Goal: Communication & Community: Answer question/provide support

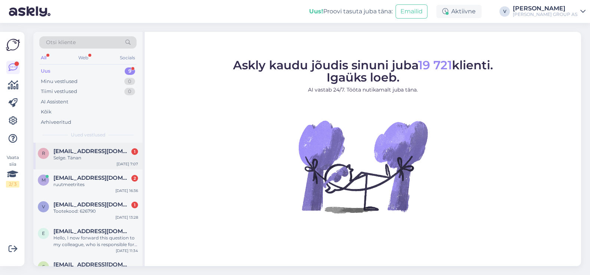
click at [80, 156] on div "Selge. Tänan" at bounding box center [95, 158] width 85 height 7
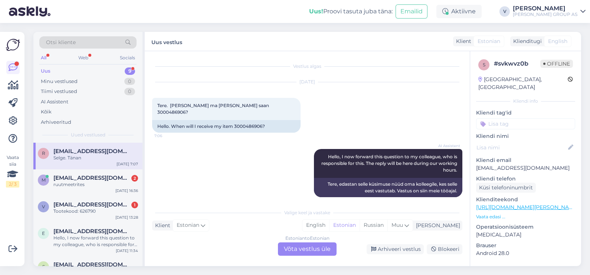
click at [309, 246] on div "Estonian to Estonian Võta vestlus üle" at bounding box center [307, 249] width 59 height 13
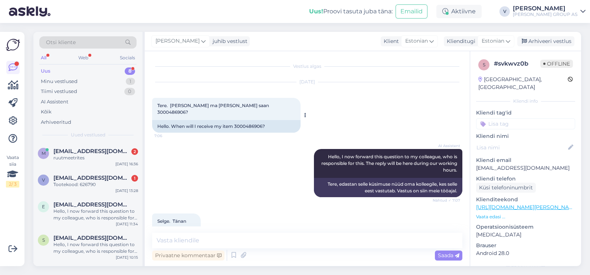
click at [241, 107] on span "Tere. [PERSON_NAME] ma [PERSON_NAME] saan 3000486906?" at bounding box center [213, 109] width 113 height 12
copy span "3000486906"
click at [194, 241] on textarea at bounding box center [307, 241] width 310 height 16
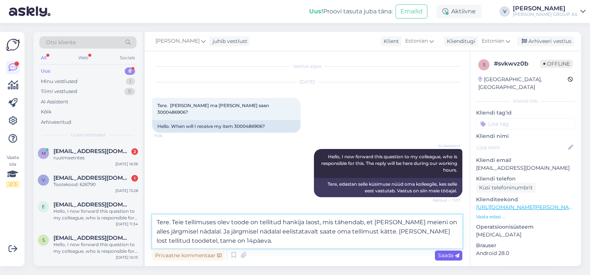
type textarea "Tere. Teie tellimuses olev toode on tellitud hankija laost, mis tähendab, et [P…"
click at [447, 258] on span "Saada" at bounding box center [449, 255] width 22 height 7
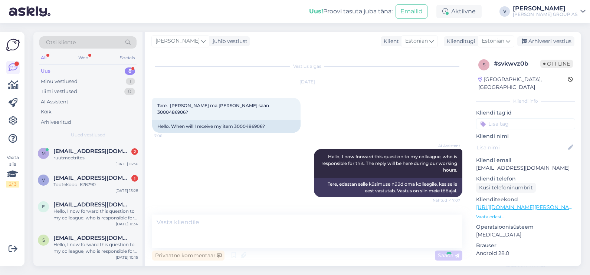
scroll to position [69, 0]
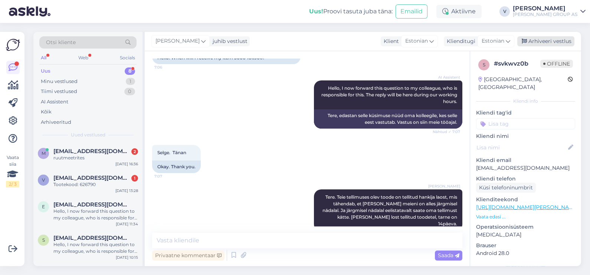
click at [558, 42] on div "Arhiveeri vestlus" at bounding box center [545, 41] width 57 height 10
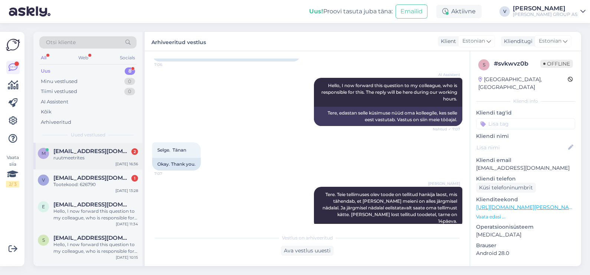
click at [92, 158] on div "ruutmeetrites" at bounding box center [95, 158] width 85 height 7
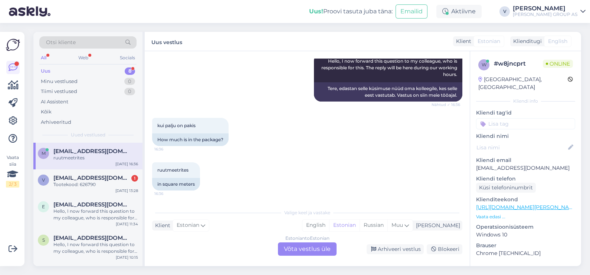
scroll to position [0, 0]
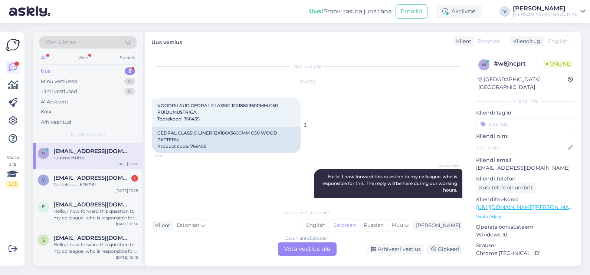
click at [191, 119] on span "VOODRILAUD CEDRAL CLASSIC 12X186X3600MM C50 PUIDUMUSTRIGA Tootekood: 766455" at bounding box center [218, 112] width 122 height 19
copy div "766455 16:36"
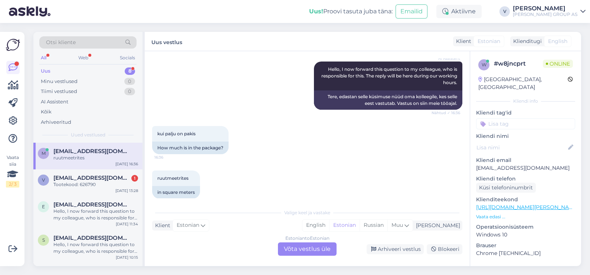
scroll to position [116, 0]
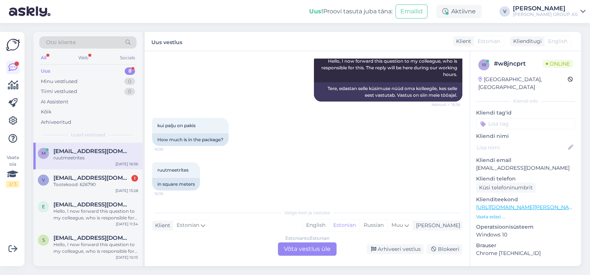
click at [299, 246] on div "Estonian to Estonian Võta vestlus üle" at bounding box center [307, 249] width 59 height 13
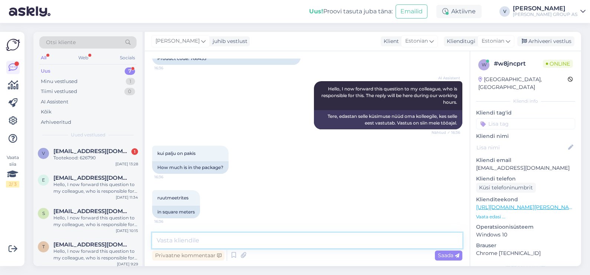
click at [243, 243] on textarea at bounding box center [307, 241] width 310 height 16
paste textarea "12X186X3600MM"
type textarea "Tere. Kahjuks me seda öelda ei oska, nad on tükki tooted mille suurused on 12X1…"
click at [451, 255] on span "Saada" at bounding box center [449, 255] width 22 height 7
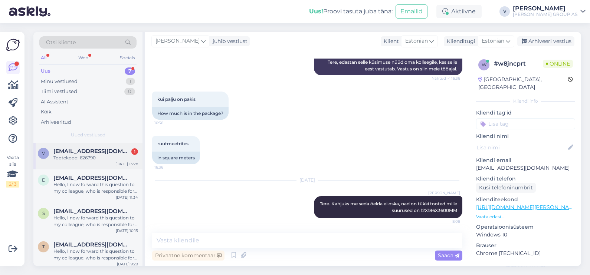
click at [86, 158] on div "Tootekood: 626790" at bounding box center [95, 158] width 85 height 7
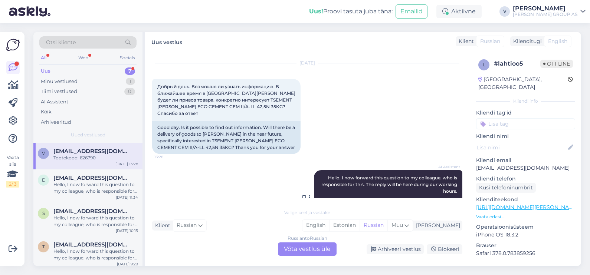
scroll to position [805, 0]
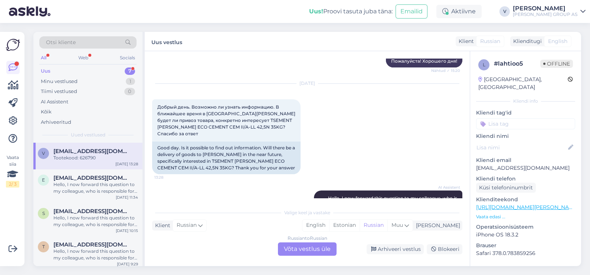
click at [325, 249] on div "Russian to Russian Võta vestlus üle" at bounding box center [307, 249] width 59 height 13
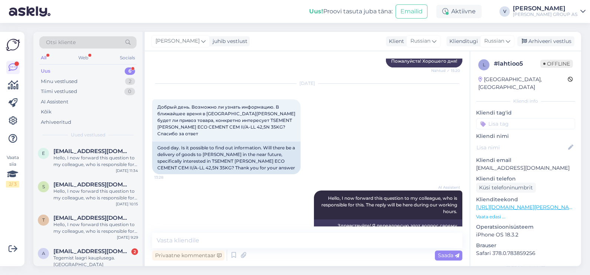
scroll to position [869, 0]
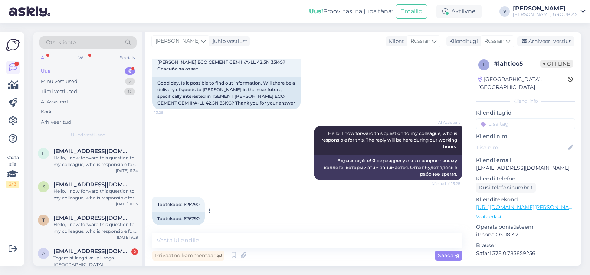
click at [190, 202] on span "Tootekood: 626790" at bounding box center [178, 205] width 42 height 6
copy div "626790 13:28"
click at [199, 242] on textarea at bounding box center [307, 241] width 310 height 16
type textarea "Х"
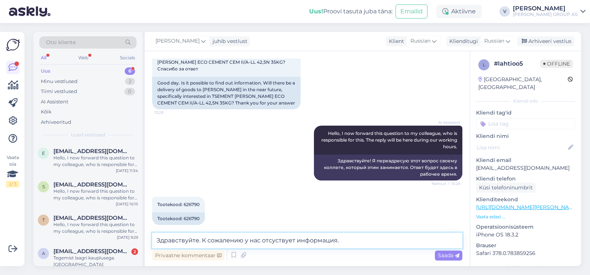
type textarea "Здравствуйте. К сожалению у нас отсуствует информация."
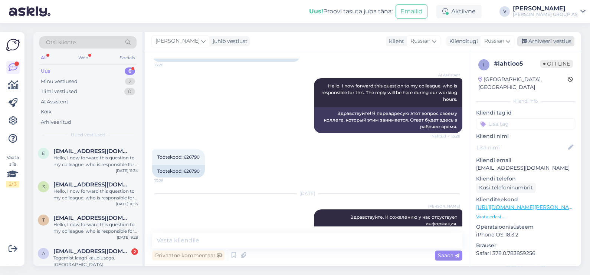
click at [536, 43] on div "Arhiveeri vestlus" at bounding box center [545, 41] width 57 height 10
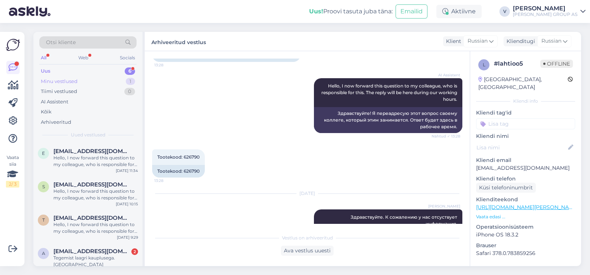
click at [93, 80] on div "Minu vestlused 1" at bounding box center [87, 81] width 97 height 10
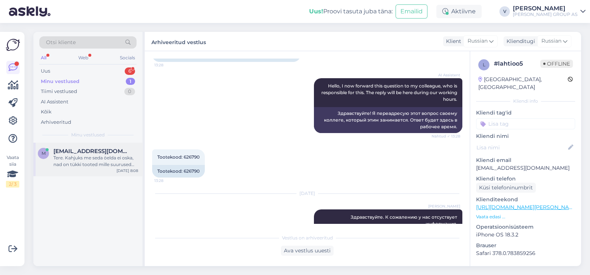
click at [93, 163] on div "Tere. Kahjuks me seda öelda ei oska, nad on tükki tooted mille suurused on 12X1…" at bounding box center [95, 161] width 85 height 13
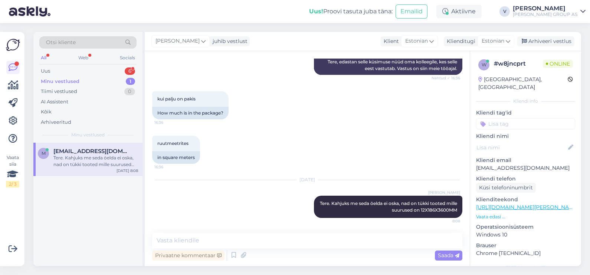
scroll to position [142, 0]
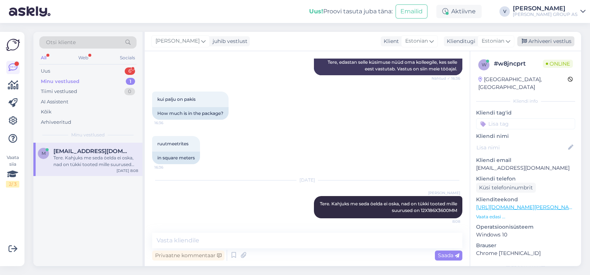
click at [547, 44] on div "Arhiveeri vestlus" at bounding box center [545, 41] width 57 height 10
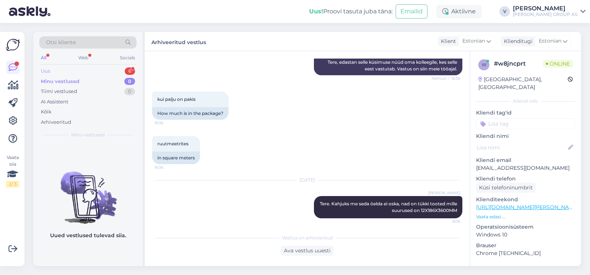
click at [73, 69] on div "Uus 6" at bounding box center [87, 71] width 97 height 10
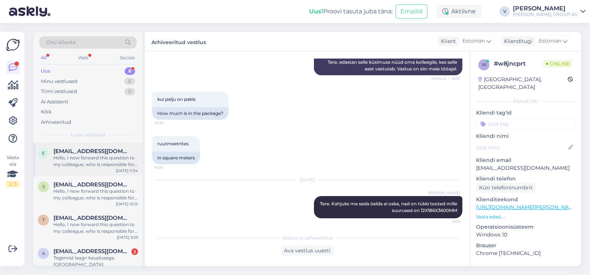
click at [75, 159] on div "Hello, I now forward this question to my colleague, who is responsible for this…" at bounding box center [95, 161] width 85 height 13
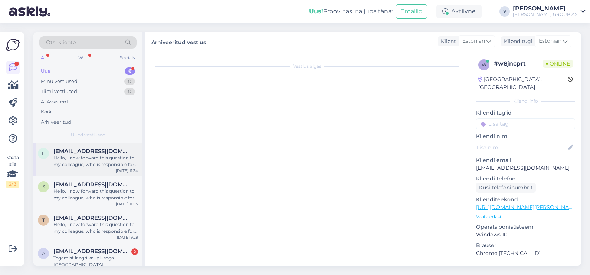
scroll to position [27, 0]
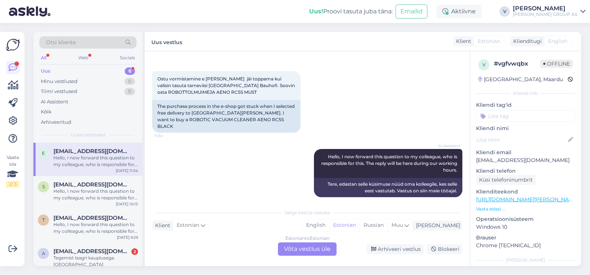
click at [293, 249] on div "Estonian to Estonian Võta vestlus üle" at bounding box center [307, 249] width 59 height 13
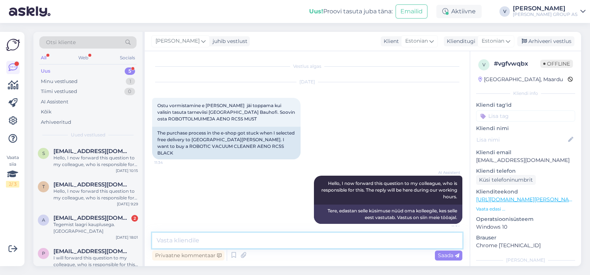
click at [220, 243] on textarea at bounding box center [307, 241] width 310 height 16
type textarea "[PERSON_NAME]"
type textarea "Tere. Hetkel saate uuesti proovida ostu sooritada. On olnud väiksed süsteemi [P…"
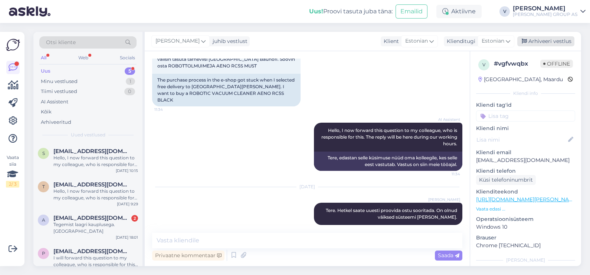
click at [543, 42] on div "Arhiveeri vestlus" at bounding box center [545, 41] width 57 height 10
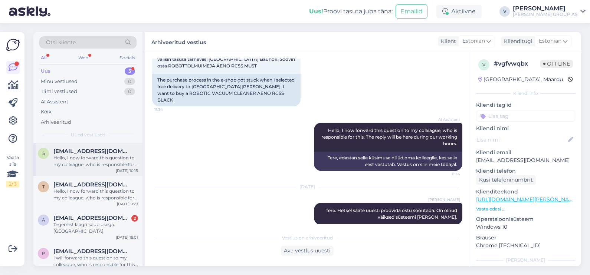
click at [79, 170] on div "S [EMAIL_ADDRESS][DOMAIN_NAME] Hello, I now forward this question to my colleag…" at bounding box center [87, 159] width 109 height 33
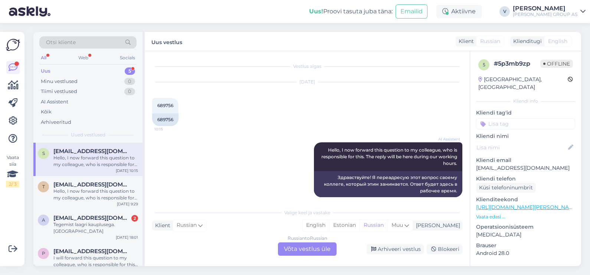
scroll to position [7, 0]
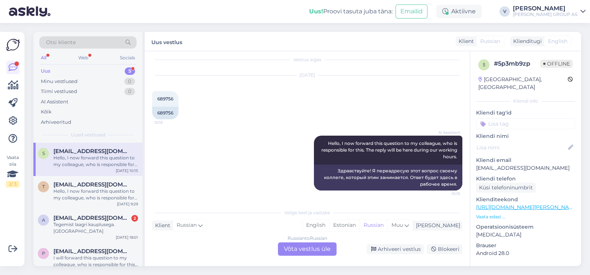
click at [318, 246] on div "Russian to Russian Võta vestlus üle" at bounding box center [307, 249] width 59 height 13
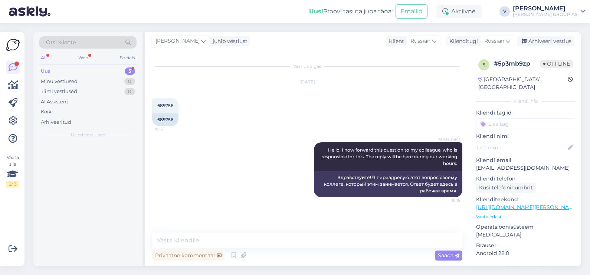
scroll to position [0, 0]
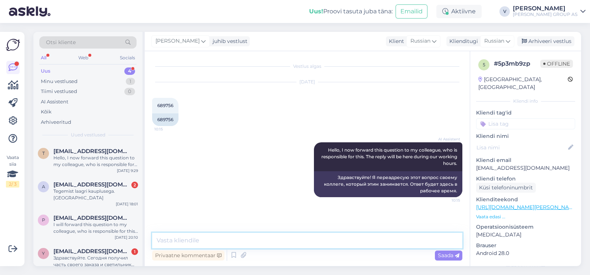
click at [242, 239] on textarea at bounding box center [307, 241] width 310 height 16
type textarea "Tere. Palun täpsustage milles on küsimus?"
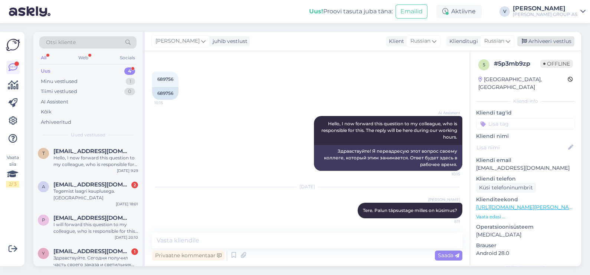
click at [571, 39] on div "Arhiveeri vestlus" at bounding box center [545, 41] width 57 height 10
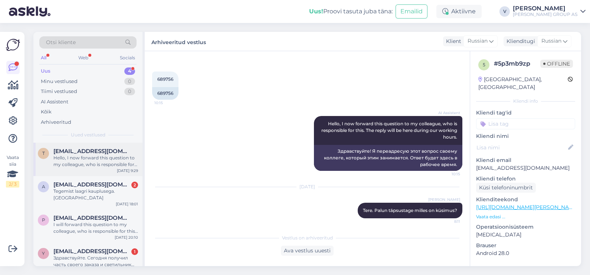
click at [81, 160] on div "Hello, I now forward this question to my colleague, who is responsible for this…" at bounding box center [95, 161] width 85 height 13
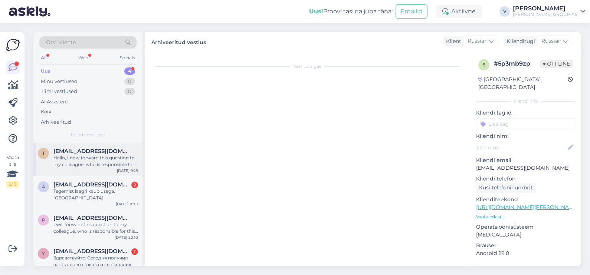
scroll to position [20, 0]
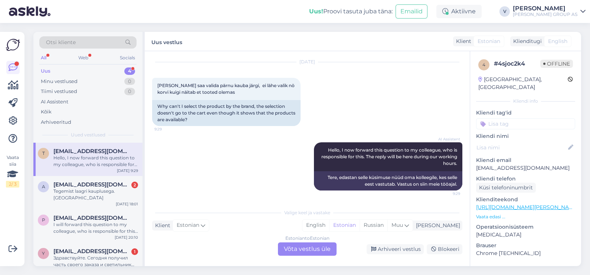
click at [311, 255] on div "Estonian to Estonian Võta vestlus üle" at bounding box center [307, 249] width 59 height 13
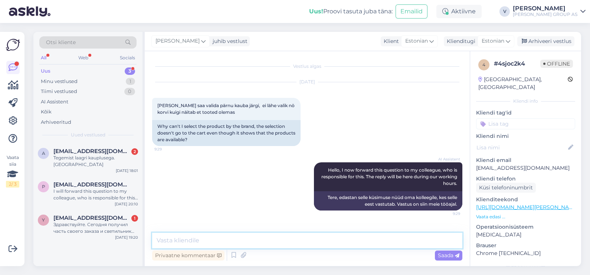
click at [240, 247] on textarea at bounding box center [307, 241] width 310 height 16
type textarea "Tere. Mis toodega on tegu?"
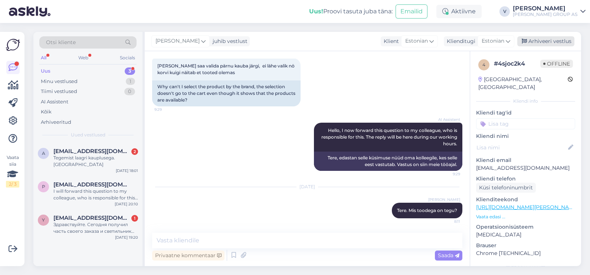
click at [557, 39] on div "Arhiveeri vestlus" at bounding box center [545, 41] width 57 height 10
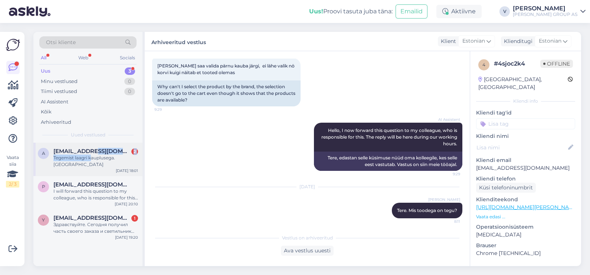
click at [91, 154] on div "[EMAIL_ADDRESS][DOMAIN_NAME] 2 Tegemist laagri kauplusega. [GEOGRAPHIC_DATA]" at bounding box center [95, 158] width 85 height 20
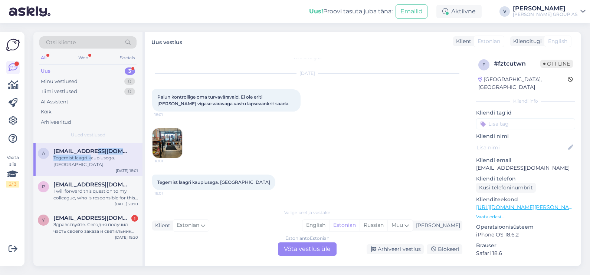
scroll to position [8, 0]
drag, startPoint x: 91, startPoint y: 154, endPoint x: 139, endPoint y: 165, distance: 49.1
click at [104, 163] on div "A [EMAIL_ADDRESS][DOMAIN_NAME] Tegemist laagri kauplusega. Aitäh [DATE] 18:01" at bounding box center [87, 159] width 109 height 33
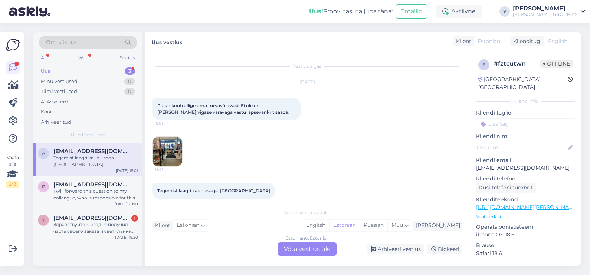
scroll to position [8, 0]
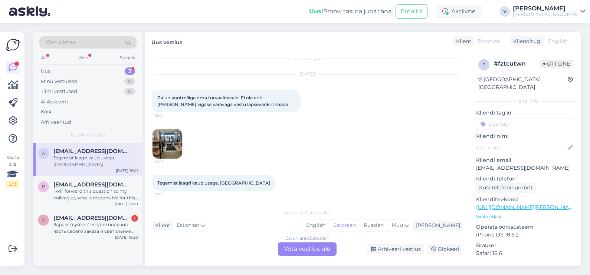
click at [318, 245] on div "Estonian to Estonian Võta vestlus üle" at bounding box center [307, 249] width 59 height 13
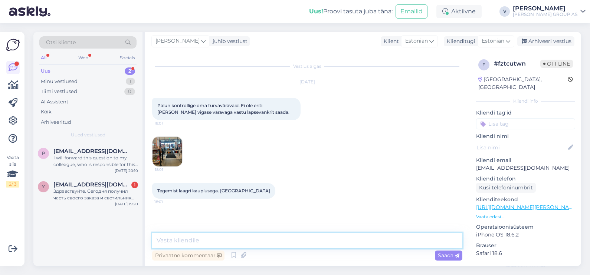
click at [295, 242] on textarea at bounding box center [307, 241] width 310 height 16
type textarea "Tere. Edastame päringu juhatusele"
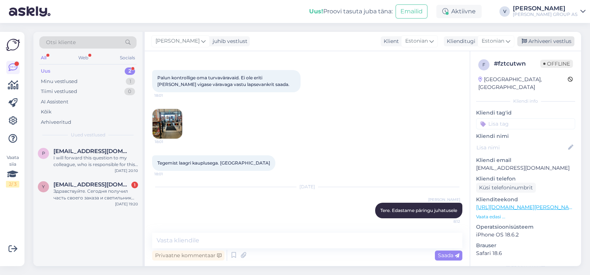
click at [558, 46] on div "Arhiveeri vestlus" at bounding box center [545, 41] width 57 height 10
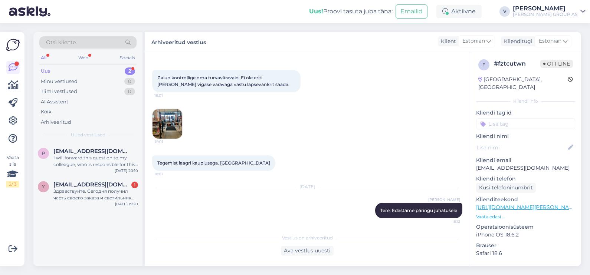
click at [173, 122] on img at bounding box center [168, 124] width 30 height 30
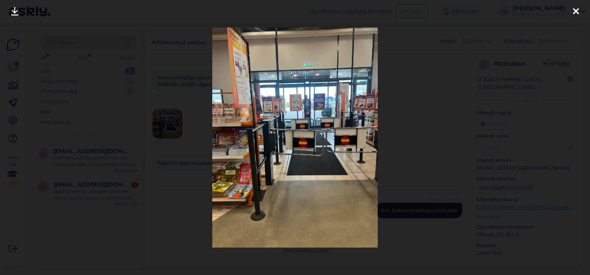
click at [456, 121] on div at bounding box center [295, 137] width 590 height 275
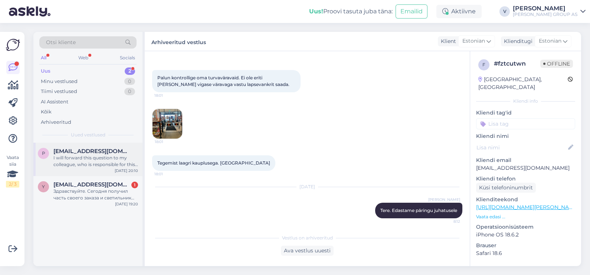
click at [62, 163] on div "I will forward this question to my colleague, who is responsible for this. The …" at bounding box center [95, 161] width 85 height 13
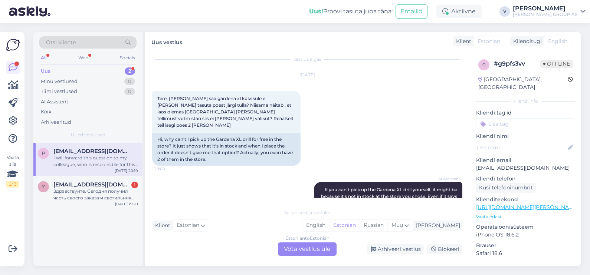
scroll to position [0, 0]
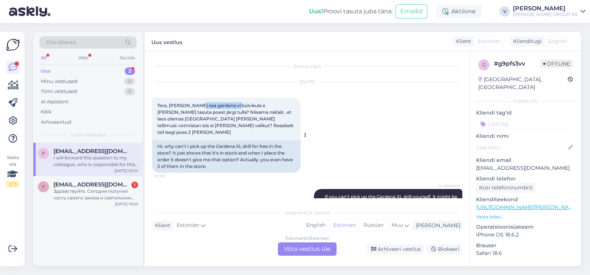
drag, startPoint x: 196, startPoint y: 105, endPoint x: 235, endPoint y: 104, distance: 38.6
click at [235, 104] on span "Tere, [PERSON_NAME] saa gardena xl külvikule e [PERSON_NAME] tasuta poest järgi…" at bounding box center [225, 119] width 137 height 32
copy span "gardena xl külvik"
click at [326, 244] on div "Estonian to Estonian Võta vestlus üle" at bounding box center [307, 249] width 59 height 13
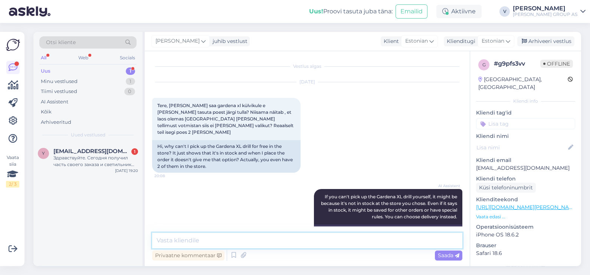
click at [229, 241] on textarea at bounding box center [307, 241] width 310 height 16
type textarea "T"
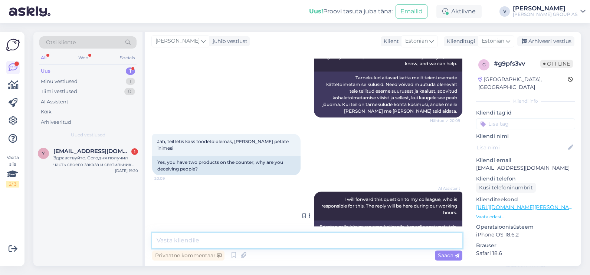
scroll to position [304, 0]
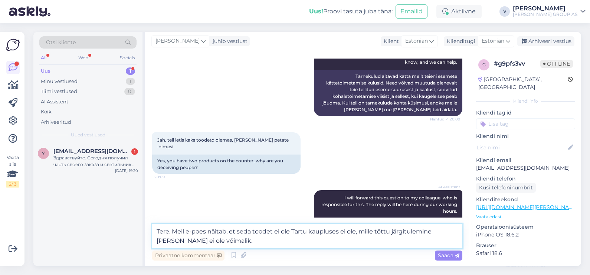
type textarea "Tere. Meil e-poes näitab, et seda toodet ei ole Tartu kaupluses ei ole, mille t…"
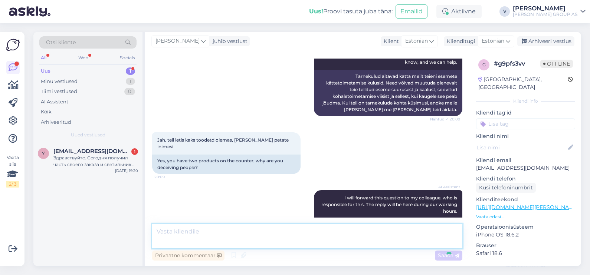
scroll to position [365, 0]
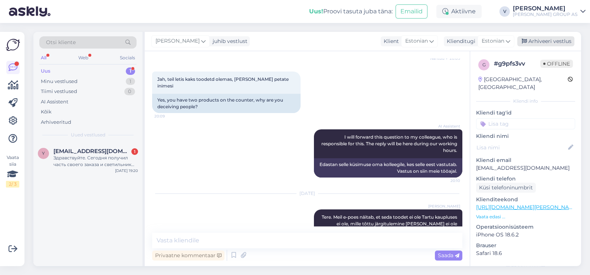
click at [559, 36] on div "[PERSON_NAME] juhib vestlust Klient [DEMOGRAPHIC_DATA] Klienditugi [DEMOGRAPHIC…" at bounding box center [363, 41] width 436 height 19
click at [551, 44] on div "Arhiveeri vestlus" at bounding box center [545, 41] width 57 height 10
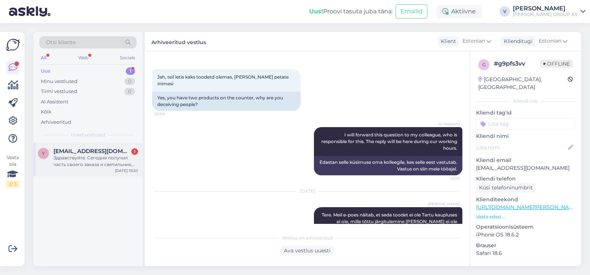
click at [68, 147] on div "y [PERSON_NAME][EMAIL_ADDRESS][DOMAIN_NAME] 1 Здравствуйте. Сегодня получил час…" at bounding box center [87, 159] width 109 height 33
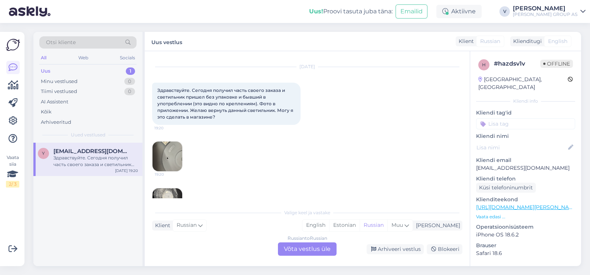
click at [305, 246] on div "Russian to Russian Võta vestlus üle" at bounding box center [307, 249] width 59 height 13
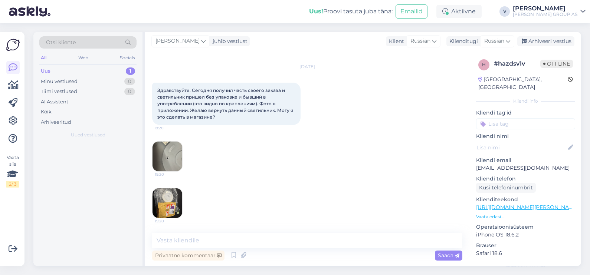
scroll to position [15, 0]
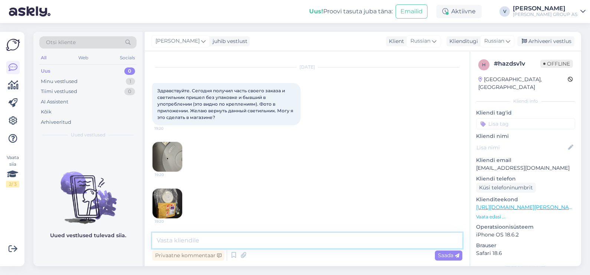
click at [232, 243] on textarea at bounding box center [307, 241] width 310 height 16
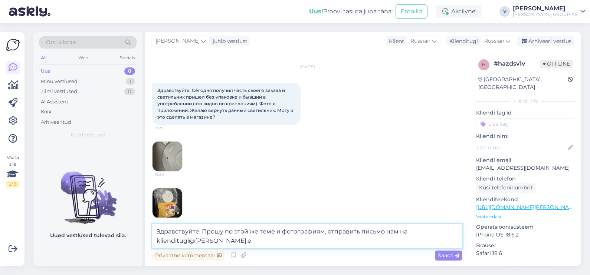
type textarea "Здравствуйте. Прошу по этой же теме и фотографиям, отправить письмо нам на [EMA…"
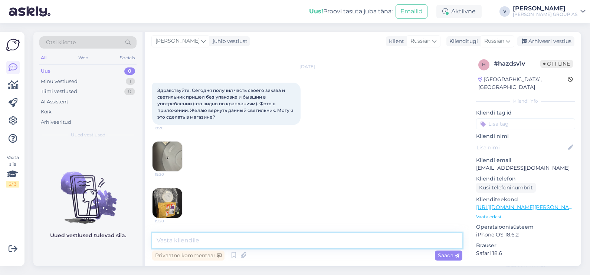
scroll to position [69, 0]
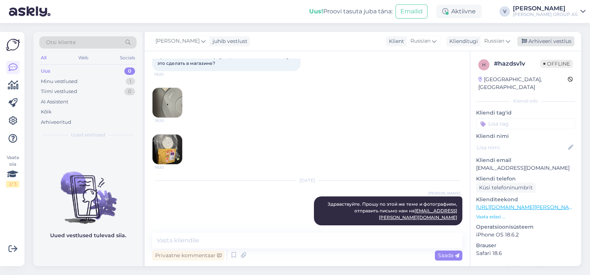
click at [555, 44] on div "Arhiveeri vestlus" at bounding box center [545, 41] width 57 height 10
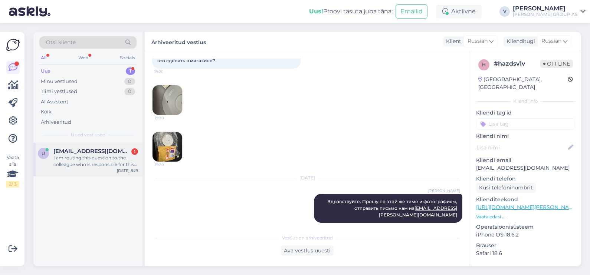
click at [103, 151] on span "[EMAIL_ADDRESS][DOMAIN_NAME]" at bounding box center [91, 151] width 77 height 7
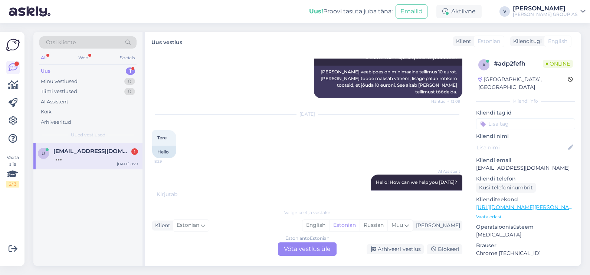
scroll to position [275, 0]
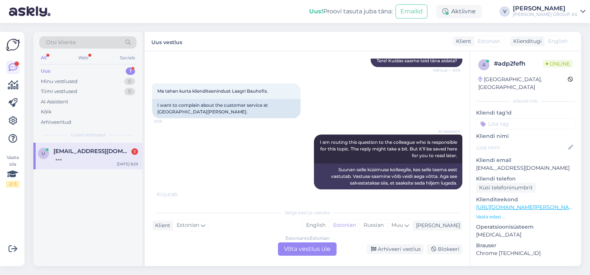
click at [296, 250] on div "Estonian to Estonian Võta vestlus üle" at bounding box center [307, 249] width 59 height 13
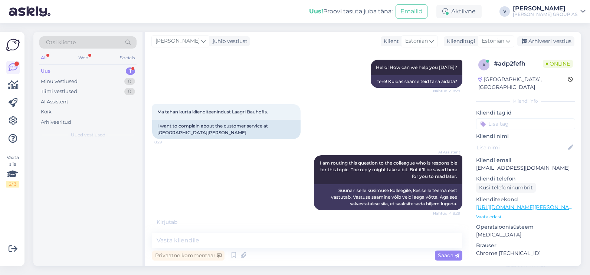
scroll to position [247, 0]
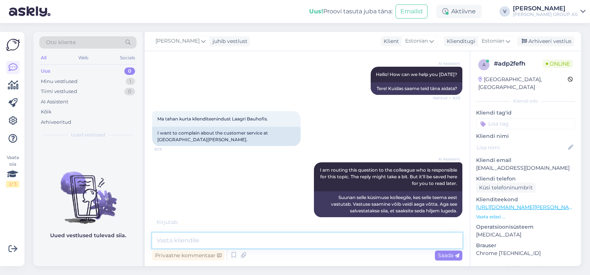
click at [235, 239] on textarea at bounding box center [307, 241] width 310 height 16
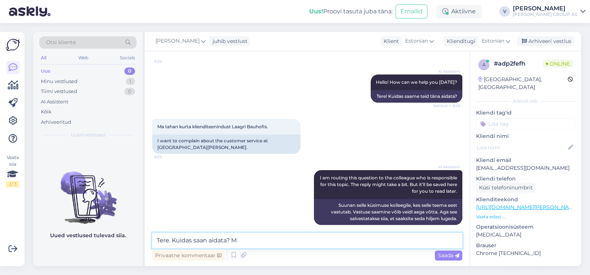
type textarea "Tere. Kuidas saan aidata?"
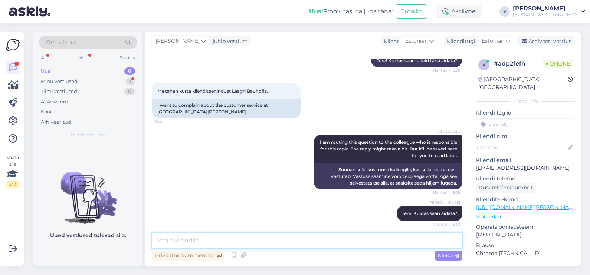
scroll to position [383, 0]
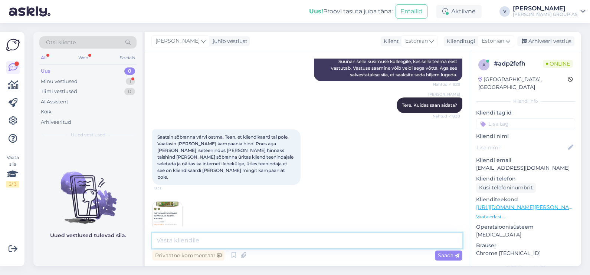
click at [193, 243] on textarea at bounding box center [307, 241] width 310 height 16
click at [243, 237] on textarea at bounding box center [307, 241] width 310 height 16
click at [156, 214] on img at bounding box center [168, 217] width 30 height 30
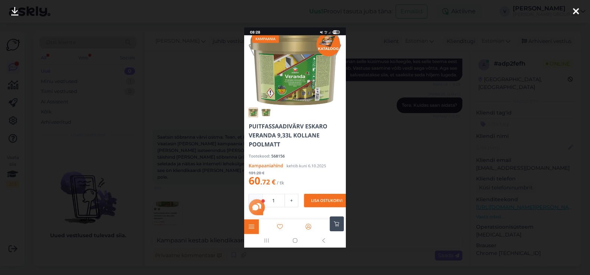
click at [156, 214] on div at bounding box center [295, 137] width 590 height 275
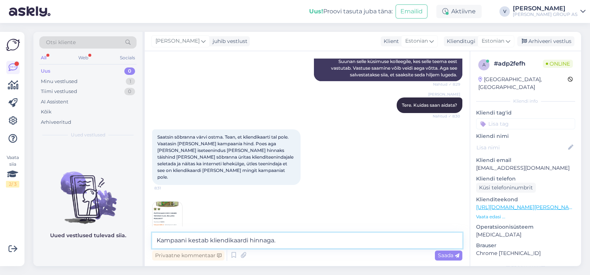
click at [318, 243] on textarea "Kampaani kestab kliendikaardi hinnaga." at bounding box center [307, 241] width 310 height 16
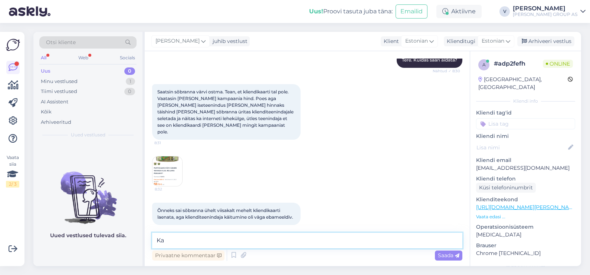
type textarea "K"
type textarea "Edastame päringu kaupluse juhatajale. Meil siiralt kahju, et pidite kogema sell…"
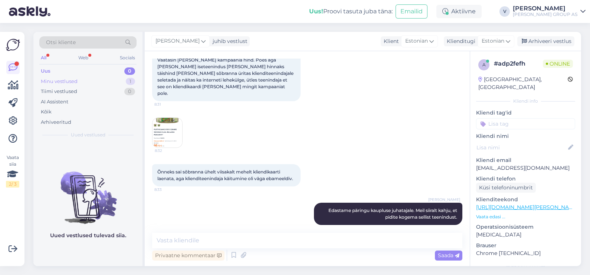
click at [71, 83] on div "Minu vestlused" at bounding box center [59, 81] width 37 height 7
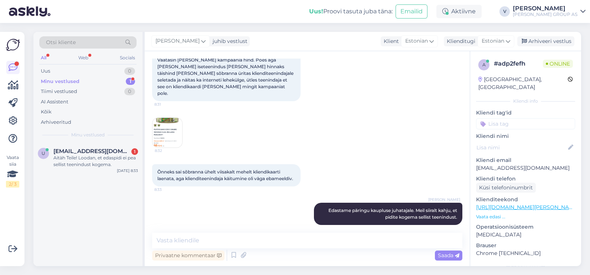
scroll to position [506, 0]
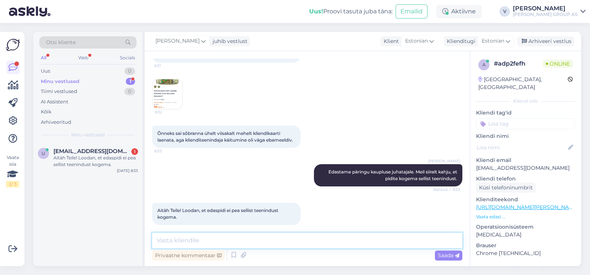
click at [215, 237] on textarea at bounding box center [307, 241] width 310 height 16
type textarea "[PERSON_NAME], kontrollib ja viib vajaliku meetmeid, et parandada teenindust."
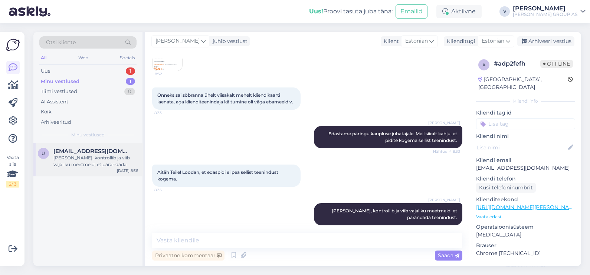
click at [96, 158] on div "[PERSON_NAME], kontrollib ja viib vajaliku meetmeid, et parandada teenindust." at bounding box center [95, 161] width 85 height 13
click at [60, 66] on div "Uus 1" at bounding box center [87, 71] width 97 height 10
click at [71, 82] on div "Minu vestlused" at bounding box center [59, 81] width 37 height 7
drag, startPoint x: 85, startPoint y: 154, endPoint x: 123, endPoint y: 153, distance: 37.9
click at [85, 155] on div "[PERSON_NAME], kontrollib ja viib vajaliku meetmeid, et parandada teenindust." at bounding box center [95, 161] width 85 height 13
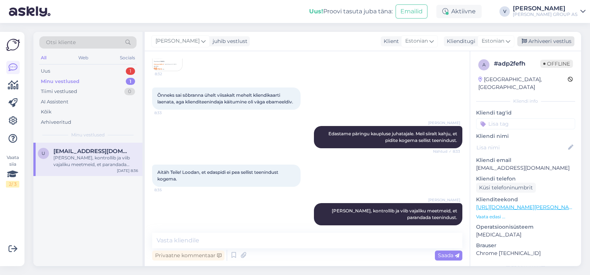
click at [543, 41] on div "Arhiveeri vestlus" at bounding box center [545, 41] width 57 height 10
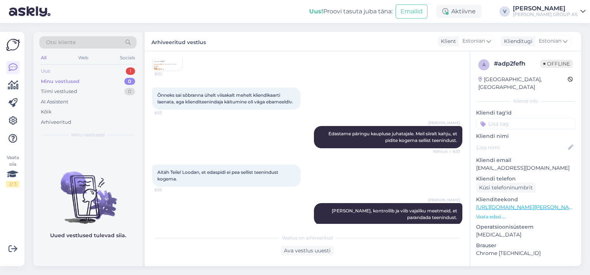
click at [87, 68] on div "Uus 1" at bounding box center [87, 71] width 97 height 10
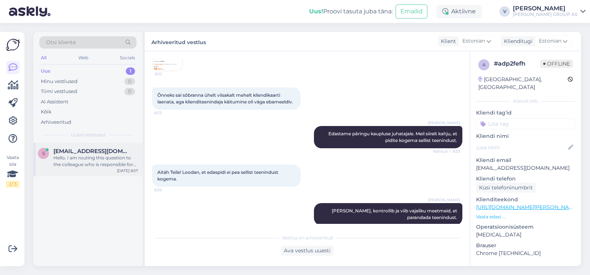
click at [80, 148] on span "[EMAIL_ADDRESS][DOMAIN_NAME]" at bounding box center [91, 151] width 77 height 7
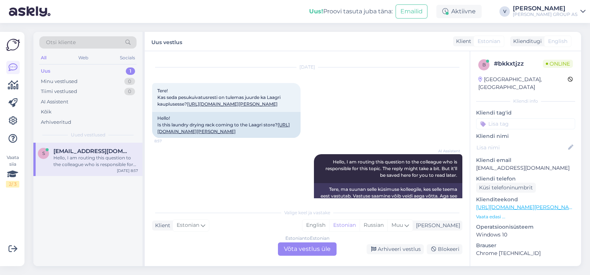
scroll to position [0, 0]
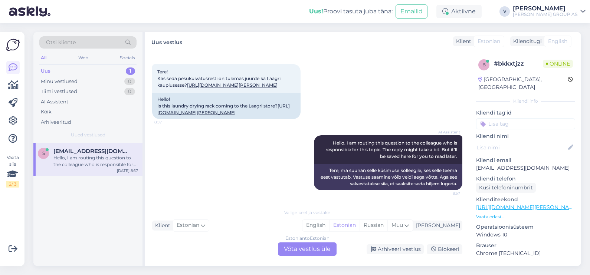
click at [318, 255] on div "Estonian to Estonian Võta vestlus üle" at bounding box center [307, 249] width 59 height 13
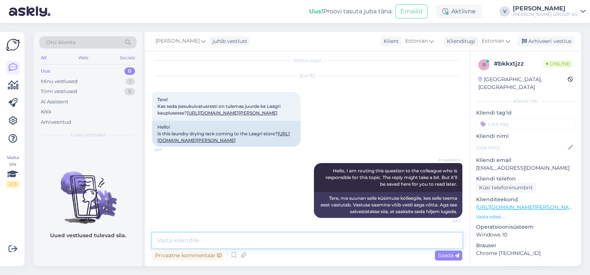
click at [249, 243] on textarea at bounding box center [307, 241] width 310 height 16
type textarea "Tere. Hetkel informatsioon puudub. Hetkel ma ütleks, et pigem [PERSON_NAME]. Tu…"
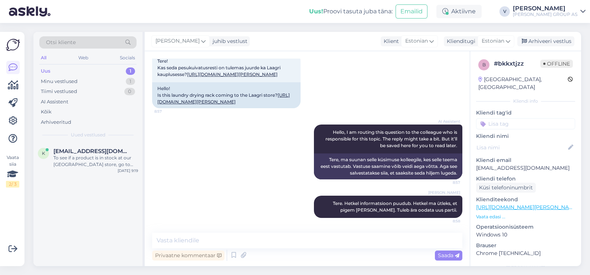
click at [80, 176] on div "k [EMAIL_ADDRESS][DOMAIN_NAME] To see if a product is in stock at our [GEOGRAPH…" at bounding box center [87, 205] width 109 height 124
click at [89, 148] on span "[EMAIL_ADDRESS][DOMAIN_NAME]" at bounding box center [91, 151] width 77 height 7
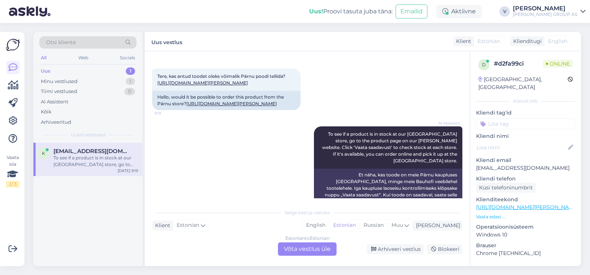
scroll to position [0, 0]
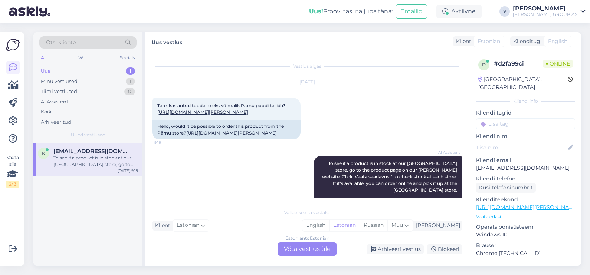
click at [296, 253] on div "Estonian to Estonian Võta vestlus üle" at bounding box center [307, 249] width 59 height 13
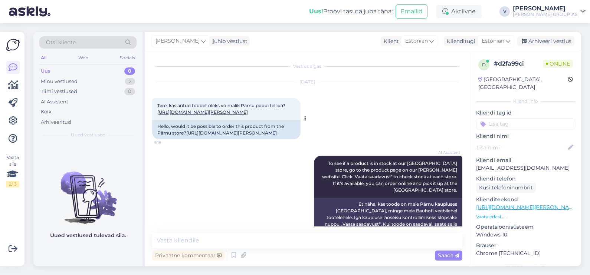
click at [182, 111] on link "[URL][DOMAIN_NAME][PERSON_NAME]" at bounding box center [202, 112] width 91 height 6
click at [200, 247] on textarea at bounding box center [307, 241] width 310 height 16
type textarea "Tere. Kahjuks ei ole."
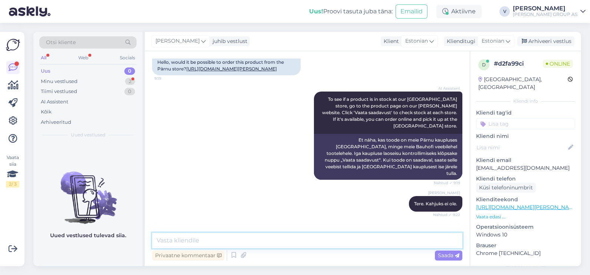
scroll to position [96, 0]
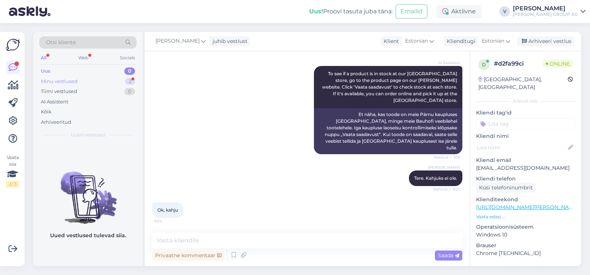
click at [83, 79] on div "Minu vestlused 2" at bounding box center [87, 81] width 97 height 10
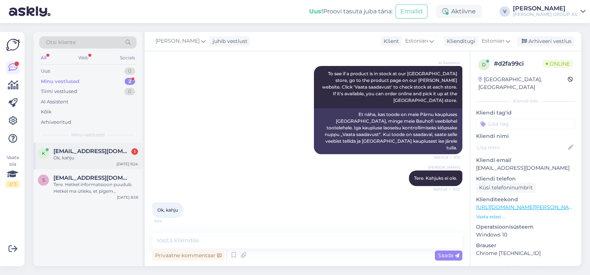
click at [76, 154] on span "[EMAIL_ADDRESS][DOMAIN_NAME]" at bounding box center [91, 151] width 77 height 7
drag, startPoint x: 101, startPoint y: 187, endPoint x: 118, endPoint y: 187, distance: 16.3
click at [101, 187] on div "Tere. Hetkel informatsioon puudub. Hetkel ma ütleks, et pigem [PERSON_NAME]. Tu…" at bounding box center [95, 187] width 85 height 13
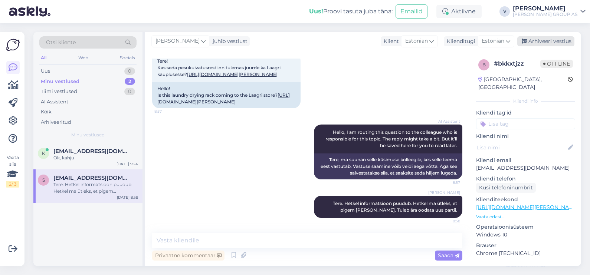
click at [549, 43] on div "Arhiveeri vestlus" at bounding box center [545, 41] width 57 height 10
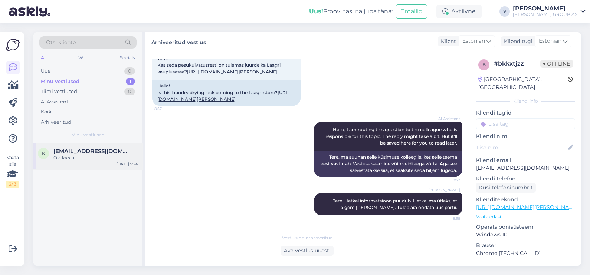
click at [80, 154] on span "[EMAIL_ADDRESS][DOMAIN_NAME]" at bounding box center [91, 151] width 77 height 7
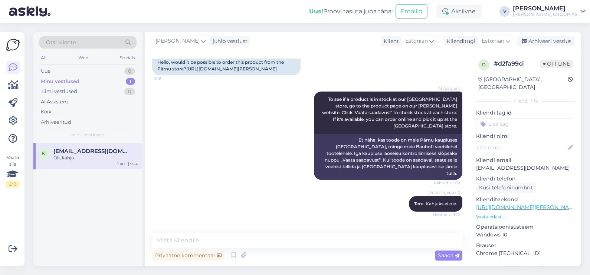
scroll to position [96, 0]
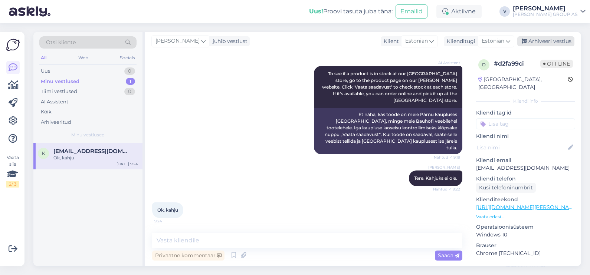
click at [559, 46] on div "Arhiveeri vestlus" at bounding box center [545, 41] width 57 height 10
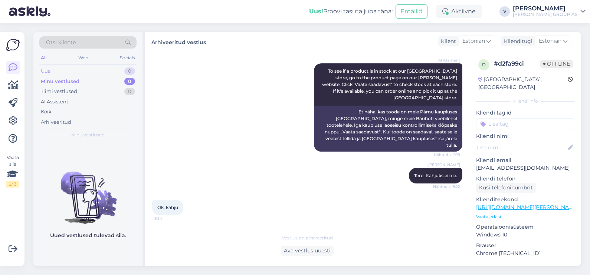
click at [71, 72] on div "Uus 0" at bounding box center [87, 71] width 97 height 10
